Goal: Transaction & Acquisition: Purchase product/service

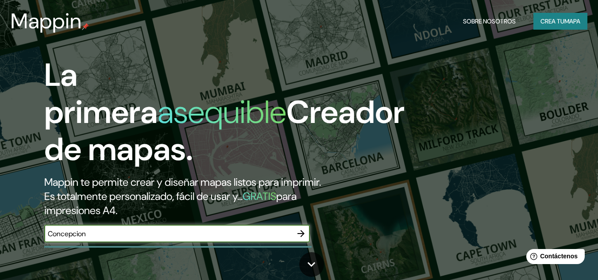
type input "Concepcion"
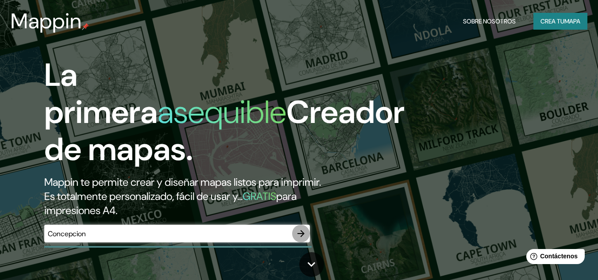
click at [304, 233] on icon "button" at bounding box center [301, 233] width 11 height 11
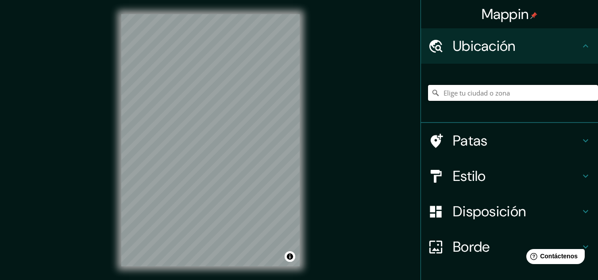
click at [495, 95] on input "Elige tu ciudad o zona" at bounding box center [513, 93] width 170 height 16
click at [583, 175] on icon at bounding box center [585, 176] width 5 height 3
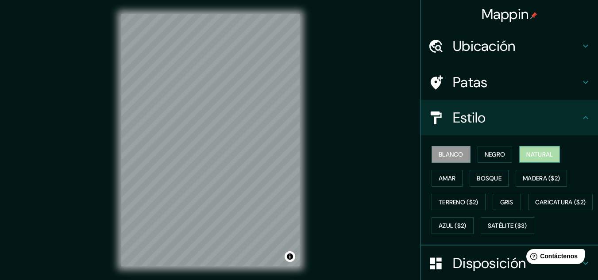
click at [529, 150] on font "Natural" at bounding box center [539, 155] width 27 height 12
click at [438, 155] on font "Blanco" at bounding box center [450, 154] width 25 height 8
click at [493, 174] on font "Bosque" at bounding box center [488, 178] width 25 height 8
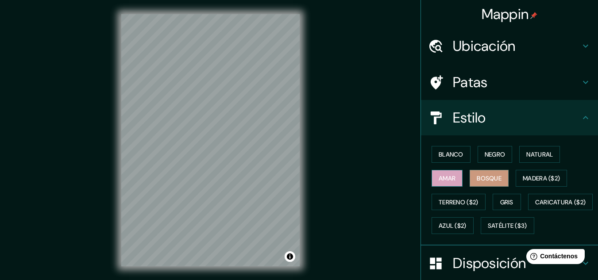
click at [447, 174] on font "Amar" at bounding box center [446, 178] width 17 height 8
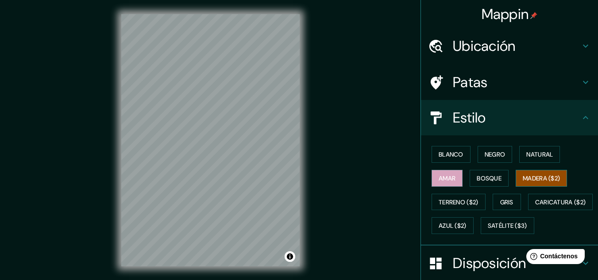
click at [526, 177] on font "Madera ($2)" at bounding box center [541, 178] width 37 height 8
click at [502, 198] on font "Gris" at bounding box center [506, 202] width 13 height 8
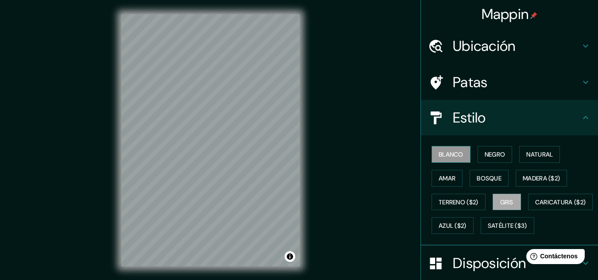
click at [448, 159] on font "Blanco" at bounding box center [450, 155] width 25 height 12
click at [477, 158] on button "Negro" at bounding box center [494, 154] width 35 height 17
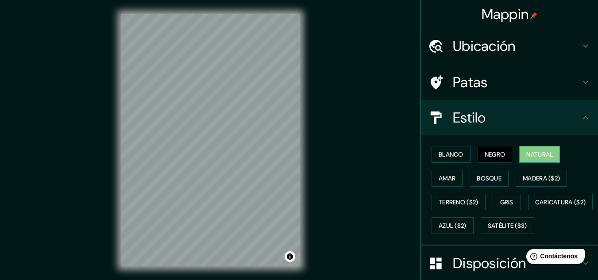
click at [526, 153] on font "Natural" at bounding box center [539, 154] width 27 height 8
click at [443, 174] on font "Amar" at bounding box center [446, 178] width 17 height 8
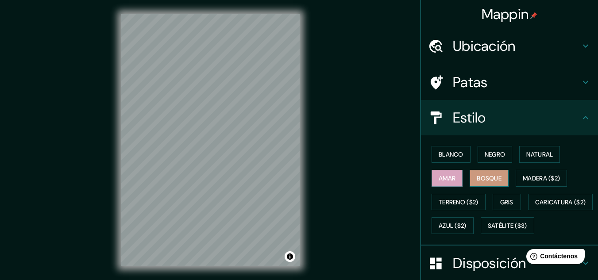
click at [469, 176] on button "Bosque" at bounding box center [488, 178] width 39 height 17
click at [440, 156] on font "Blanco" at bounding box center [450, 154] width 25 height 8
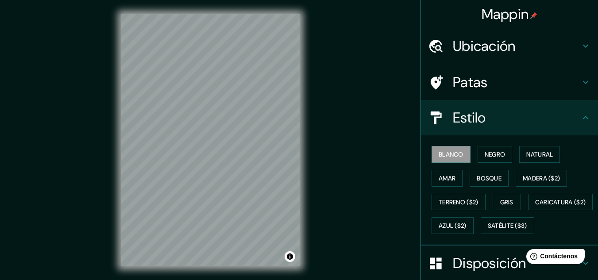
click at [585, 84] on div "Patas" at bounding box center [509, 82] width 177 height 35
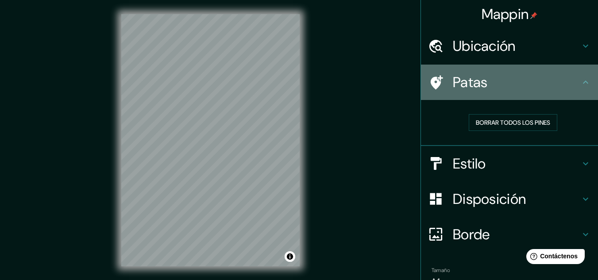
click at [585, 84] on div "Patas" at bounding box center [509, 82] width 177 height 35
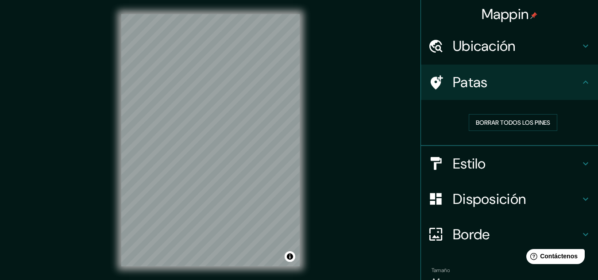
click at [580, 42] on icon at bounding box center [585, 46] width 11 height 11
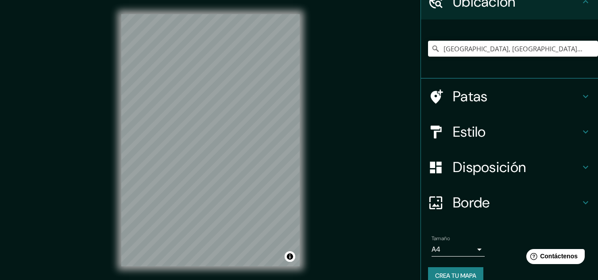
click at [580, 165] on icon at bounding box center [585, 167] width 11 height 11
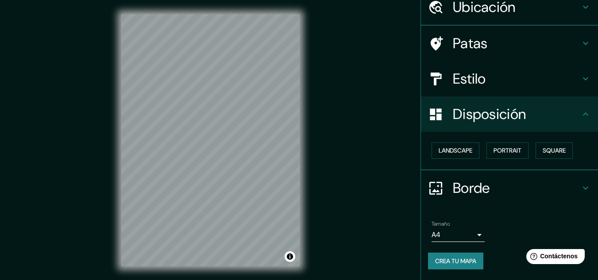
scroll to position [39, 0]
click at [451, 146] on font "Paisaje" at bounding box center [449, 151] width 22 height 12
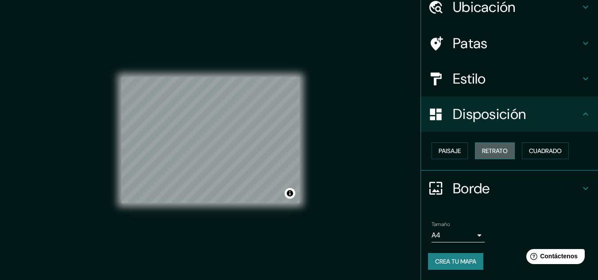
click at [486, 150] on font "Retrato" at bounding box center [495, 151] width 26 height 8
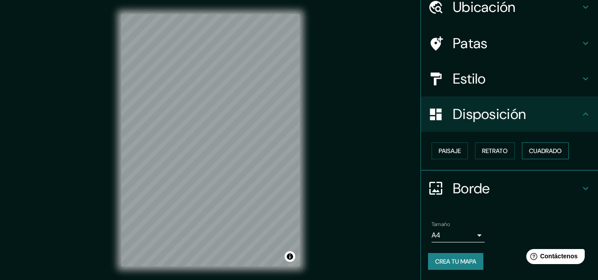
click at [529, 150] on font "Cuadrado" at bounding box center [545, 151] width 33 height 8
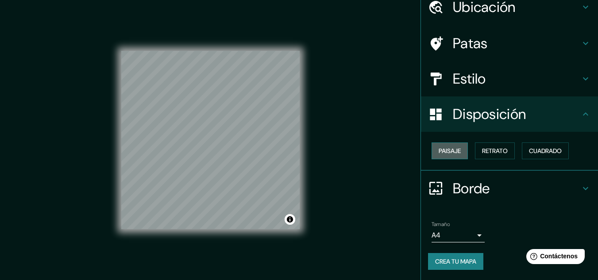
click at [447, 153] on font "Paisaje" at bounding box center [449, 151] width 22 height 8
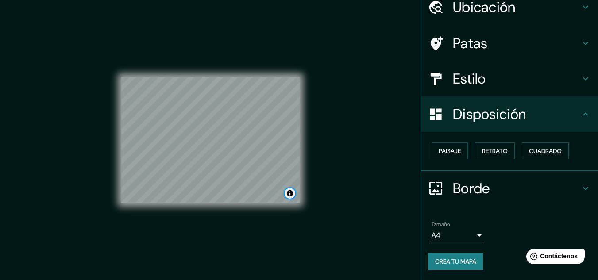
click at [292, 192] on button "Activar o desactivar atribución" at bounding box center [289, 193] width 11 height 11
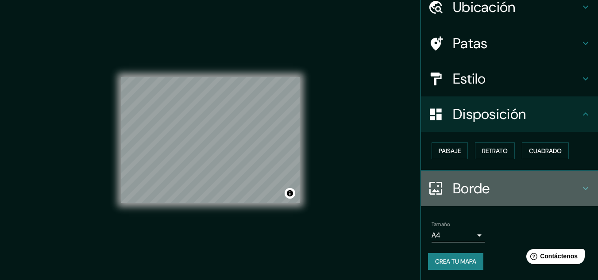
click at [572, 185] on h4 "Borde" at bounding box center [516, 189] width 127 height 18
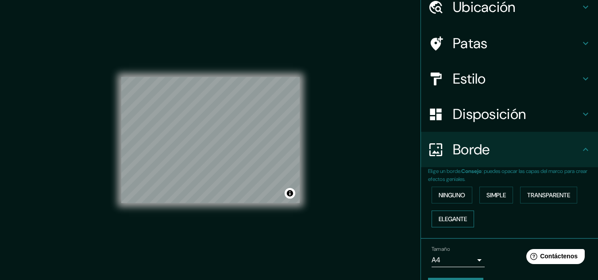
click at [438, 217] on font "Elegante" at bounding box center [452, 219] width 28 height 8
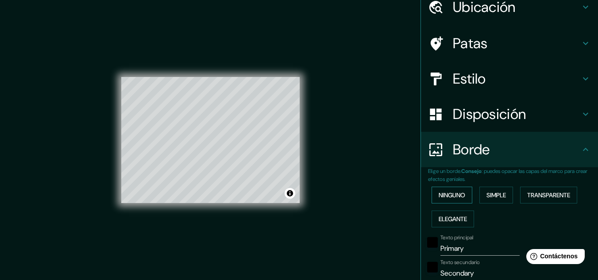
click at [447, 192] on font "Ninguno" at bounding box center [451, 195] width 27 height 8
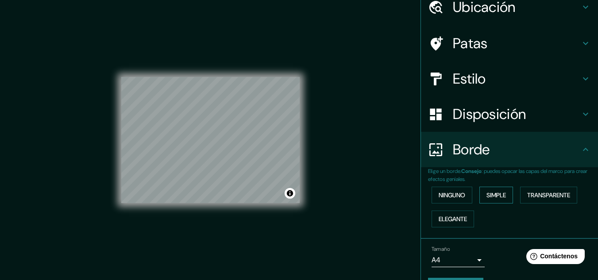
click at [479, 195] on button "Simple" at bounding box center [496, 195] width 34 height 17
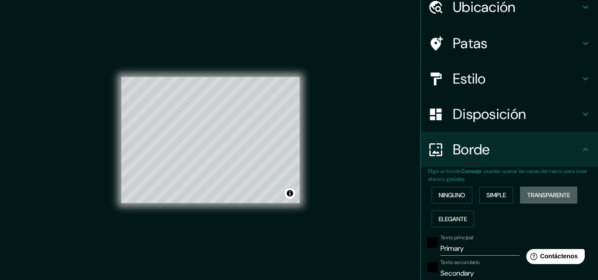
click at [527, 194] on font "Transparente" at bounding box center [548, 195] width 43 height 8
click at [438, 196] on font "Ninguno" at bounding box center [451, 195] width 27 height 8
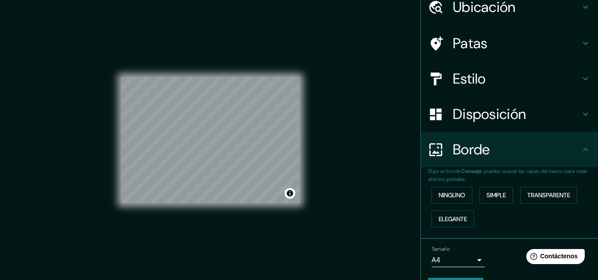
scroll to position [0, 0]
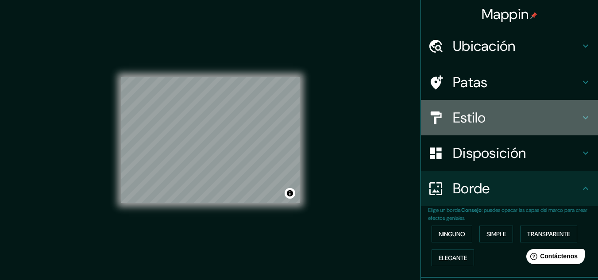
click at [562, 110] on h4 "Estilo" at bounding box center [516, 118] width 127 height 18
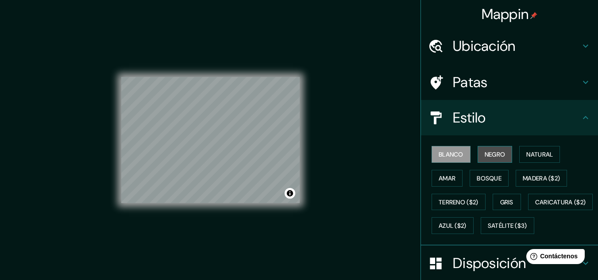
click at [495, 155] on font "Negro" at bounding box center [494, 154] width 21 height 8
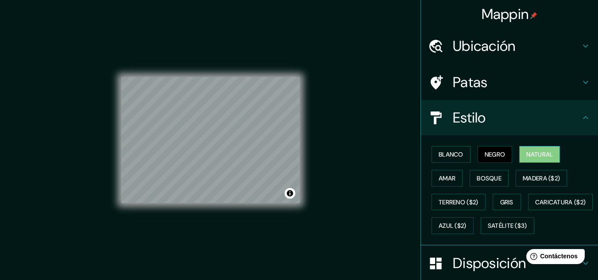
click at [519, 152] on button "Natural" at bounding box center [539, 154] width 41 height 17
click at [457, 158] on font "Blanco" at bounding box center [450, 154] width 25 height 8
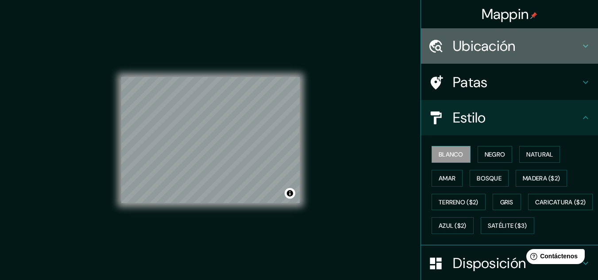
click at [583, 45] on icon at bounding box center [585, 46] width 5 height 3
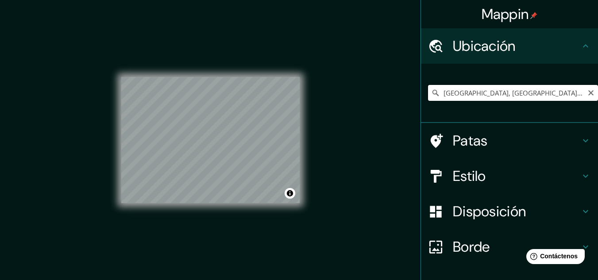
click at [490, 87] on input "Concepción, Región del Biobío, Chile" at bounding box center [513, 93] width 170 height 16
click at [548, 94] on input "Concepción, Región del Biobío, Chile" at bounding box center [513, 93] width 170 height 16
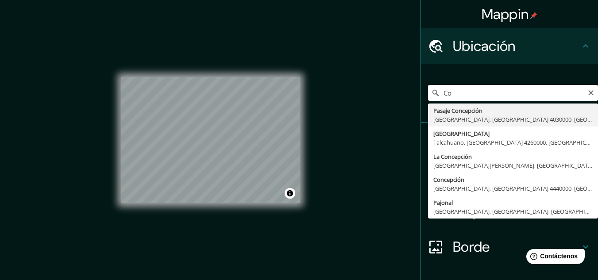
type input "C"
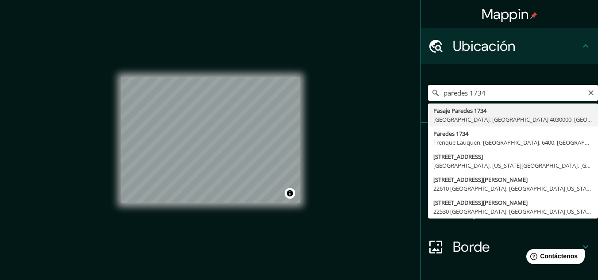
type input "Pasaje Paredes 1734, Concepción, Región del Biobío 4030000, Chile"
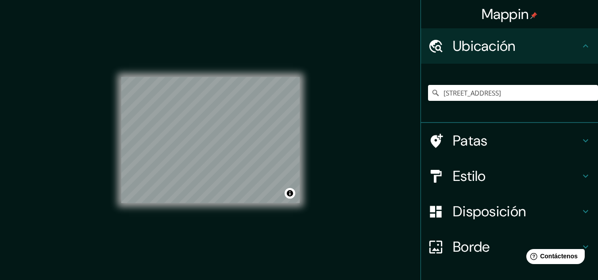
click at [583, 177] on icon at bounding box center [585, 176] width 5 height 3
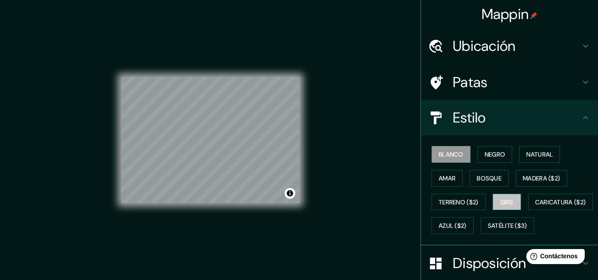
click at [494, 201] on button "Gris" at bounding box center [506, 202] width 28 height 17
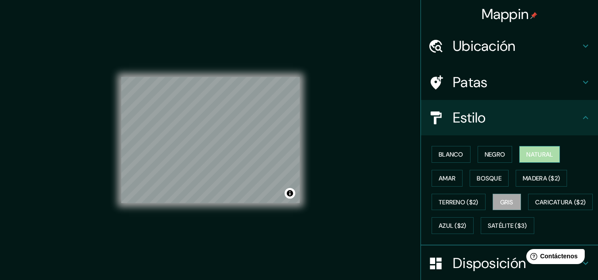
click at [526, 153] on font "Natural" at bounding box center [539, 154] width 27 height 8
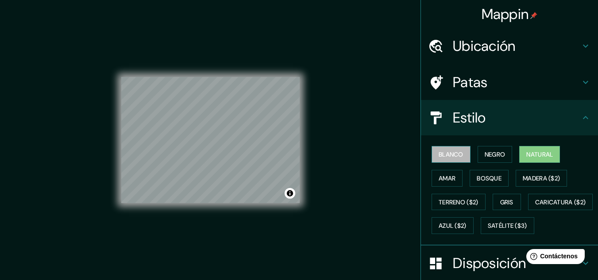
click at [453, 150] on font "Blanco" at bounding box center [450, 154] width 25 height 8
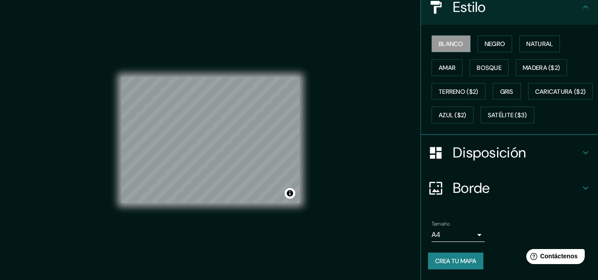
scroll to position [134, 0]
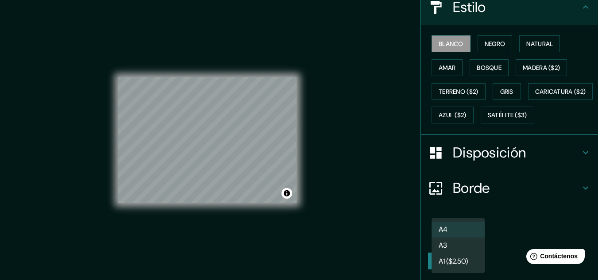
click at [468, 234] on body "Mappin Ubicación Pasaje Paredes 1734, Concepción, Región del Biobío 4030000, Ch…" at bounding box center [299, 140] width 598 height 280
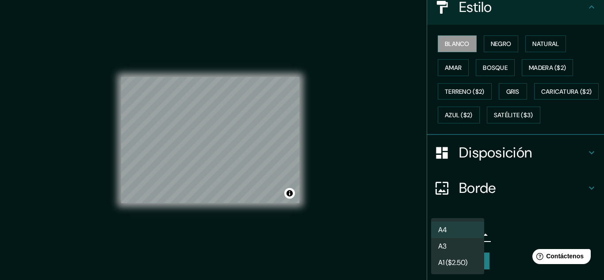
click at [459, 243] on li "A3" at bounding box center [457, 246] width 53 height 16
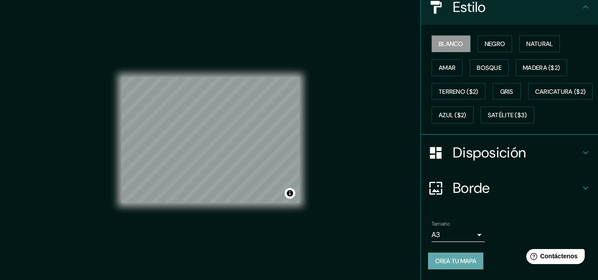
click at [464, 264] on font "Crea tu mapa" at bounding box center [455, 261] width 41 height 8
click at [454, 258] on div "Crea tu mapa" at bounding box center [509, 261] width 163 height 17
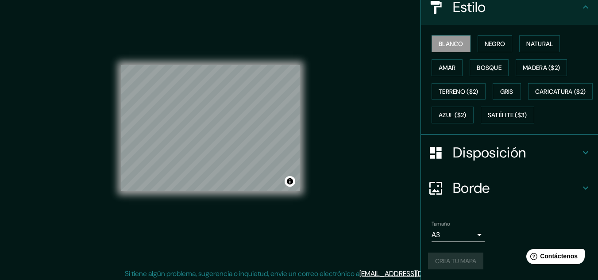
scroll to position [15, 0]
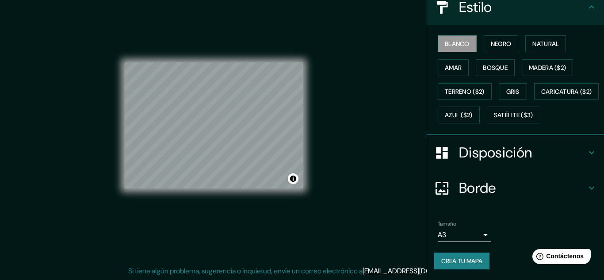
click at [463, 232] on body "Mappin Ubicación Pasaje Paredes 1734, Concepción, Región del Biobío 4030000, Ch…" at bounding box center [302, 125] width 604 height 280
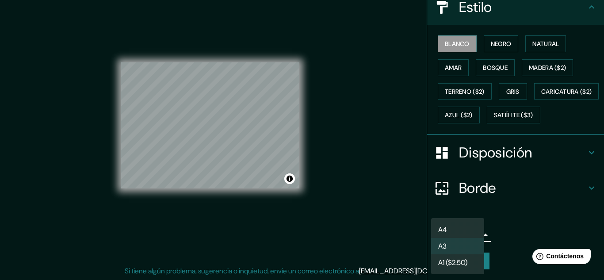
click at [454, 228] on li "A4" at bounding box center [457, 230] width 53 height 16
type input "single"
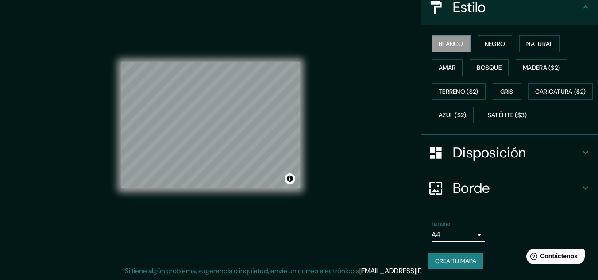
click at [454, 262] on font "Crea tu mapa" at bounding box center [455, 261] width 41 height 8
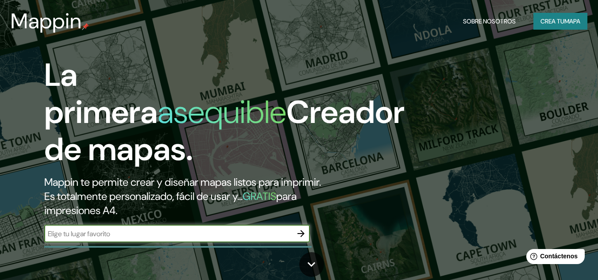
click at [302, 231] on icon "button" at bounding box center [301, 233] width 11 height 11
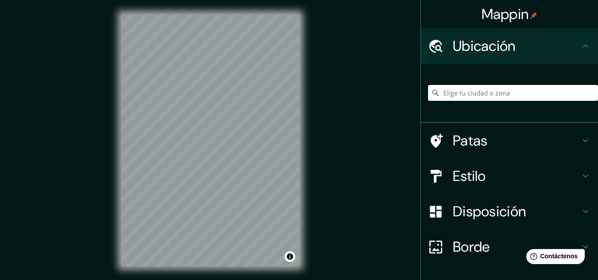
click at [510, 88] on input "Elige tu ciudad o zona" at bounding box center [513, 93] width 170 height 16
click at [494, 95] on input "Elige tu ciudad o zona" at bounding box center [513, 93] width 170 height 16
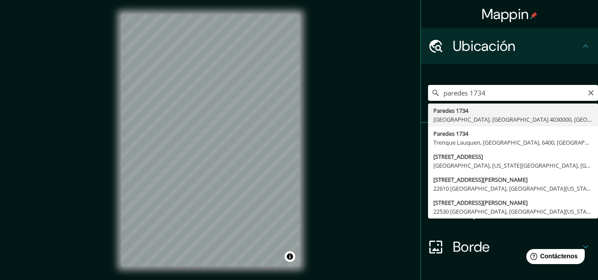
type input "[STREET_ADDRESS]"
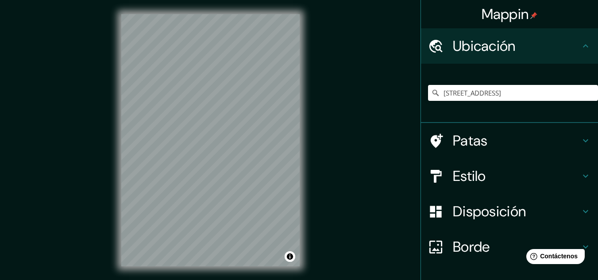
click at [103, 207] on div "Mappin Ubicación Paredes 1734, [GEOGRAPHIC_DATA], [GEOGRAPHIC_DATA] 4030000, [G…" at bounding box center [299, 147] width 598 height 295
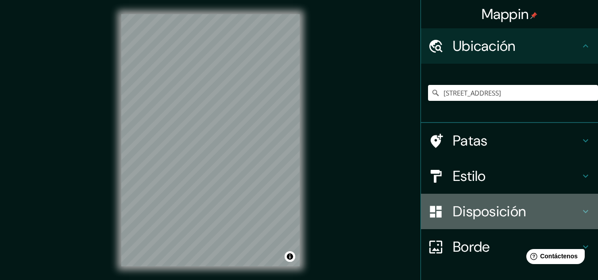
click at [580, 207] on icon at bounding box center [585, 211] width 11 height 11
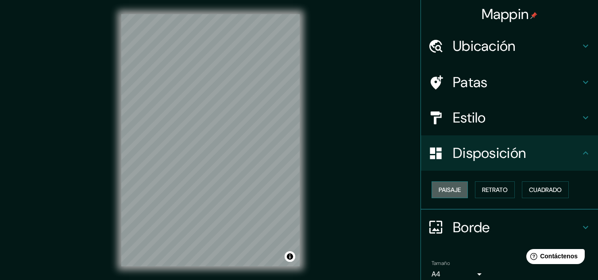
click at [452, 187] on font "Paisaje" at bounding box center [449, 190] width 22 height 8
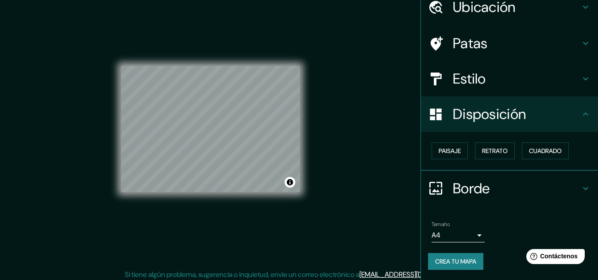
scroll to position [15, 0]
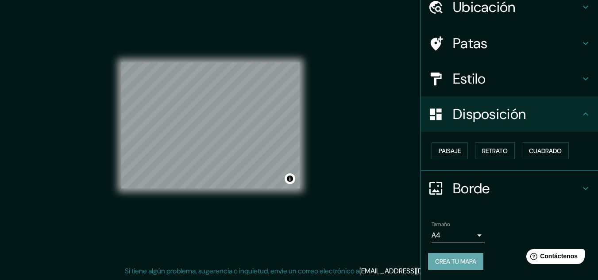
click at [460, 260] on font "Crea tu mapa" at bounding box center [455, 261] width 41 height 8
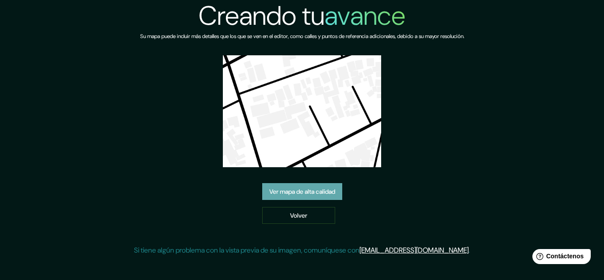
click at [320, 188] on font "Ver mapa de alta calidad" at bounding box center [302, 192] width 66 height 8
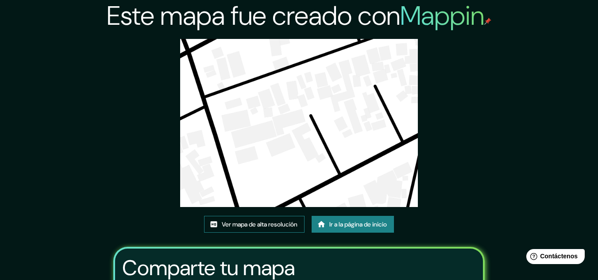
click at [263, 224] on font "Ver mapa de alta resolución" at bounding box center [260, 224] width 76 height 8
